Goal: Transaction & Acquisition: Book appointment/travel/reservation

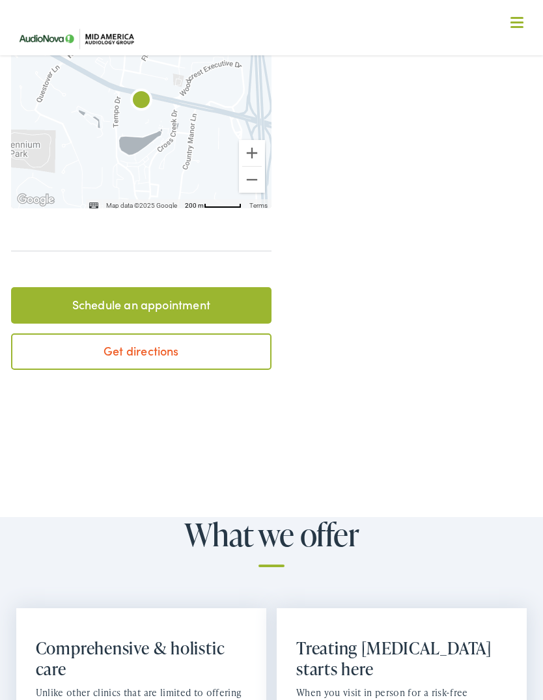
scroll to position [527, 0]
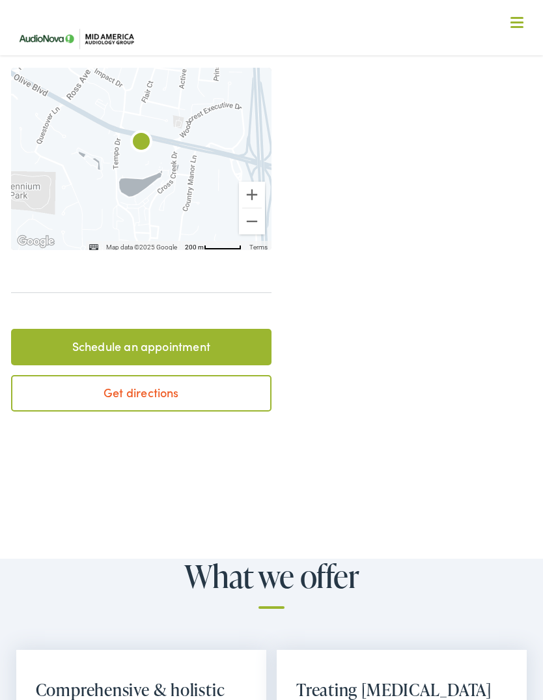
click at [168, 329] on link "Schedule an appointment" at bounding box center [141, 347] width 261 height 36
click at [145, 329] on link "Schedule an appointment" at bounding box center [141, 347] width 261 height 36
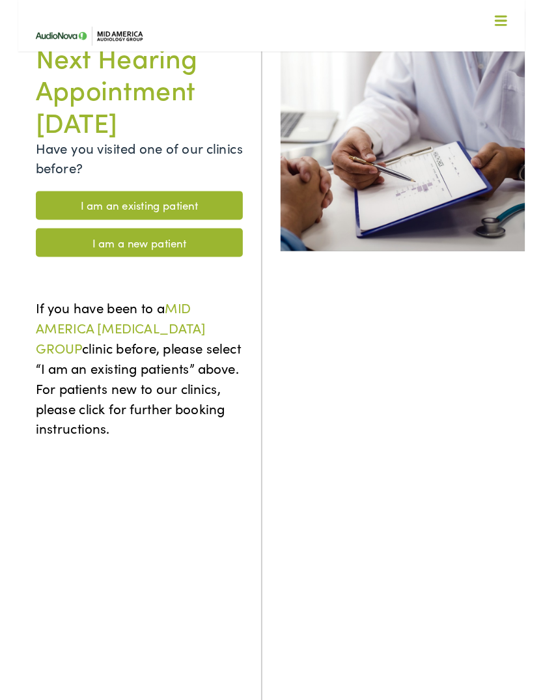
scroll to position [141, 0]
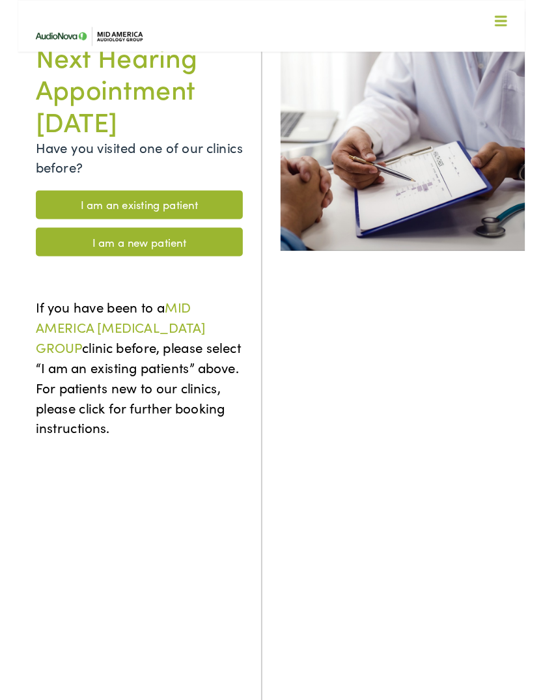
click at [178, 220] on link "I am an existing patient" at bounding box center [130, 219] width 221 height 31
click at [134, 204] on link "I am an existing patient" at bounding box center [130, 219] width 221 height 31
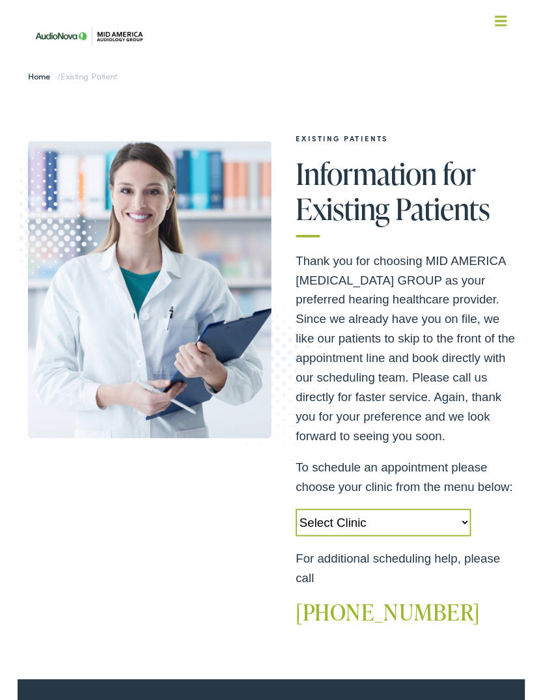
click at [421, 574] on select "Select Clinic Alton-IL-AudioNova 3511 College Ave Creve Coeur-MO-AudioNova 1235…" at bounding box center [392, 559] width 188 height 29
select select "https://midamerica.alpacaaudiology.com/locations/creve-coeur-mo/"
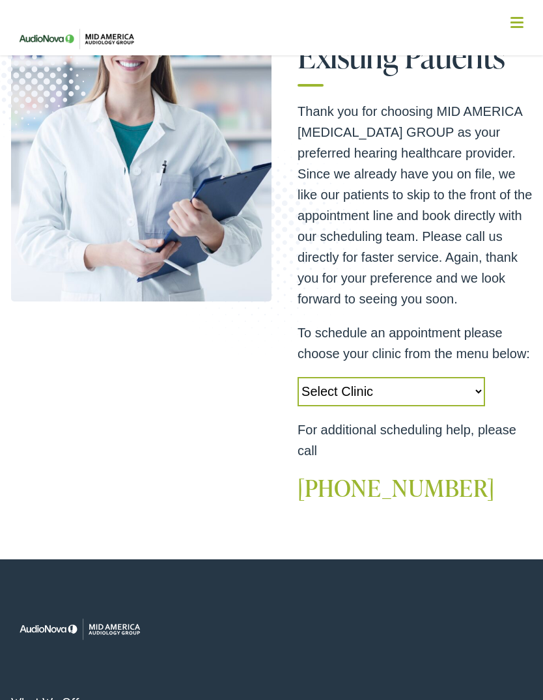
scroll to position [167, 0]
click at [424, 407] on select "Select Clinic Alton-IL-AudioNova 3511 College Ave Creve Coeur-MO-AudioNova 1235…" at bounding box center [392, 392] width 188 height 29
